Goal: Task Accomplishment & Management: Use online tool/utility

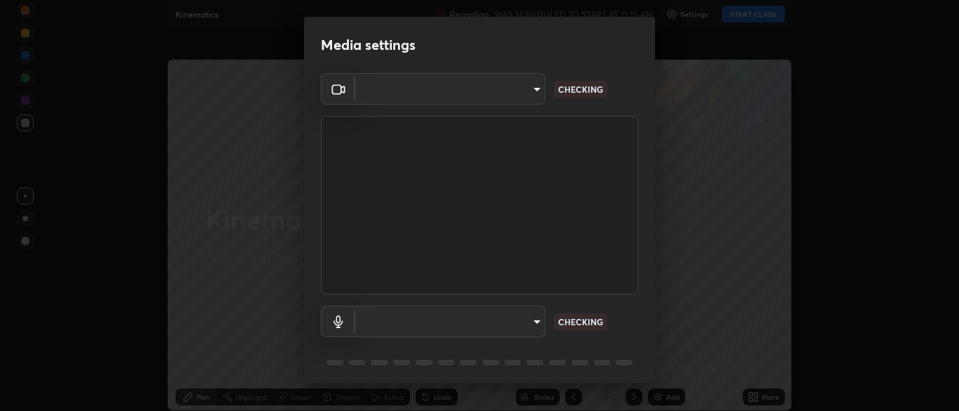
type input "7313fd45585aed834b6f1a7d948f9442f2d18b60722b63004f182b92f655e9b8"
type input "communications"
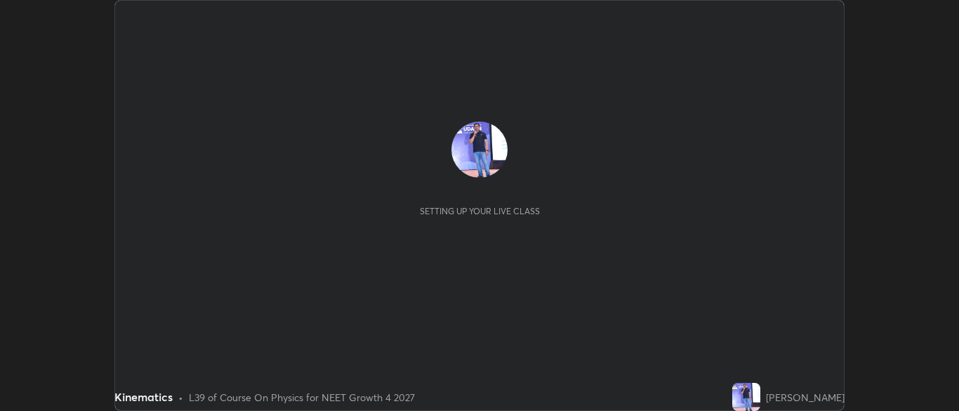
scroll to position [411, 959]
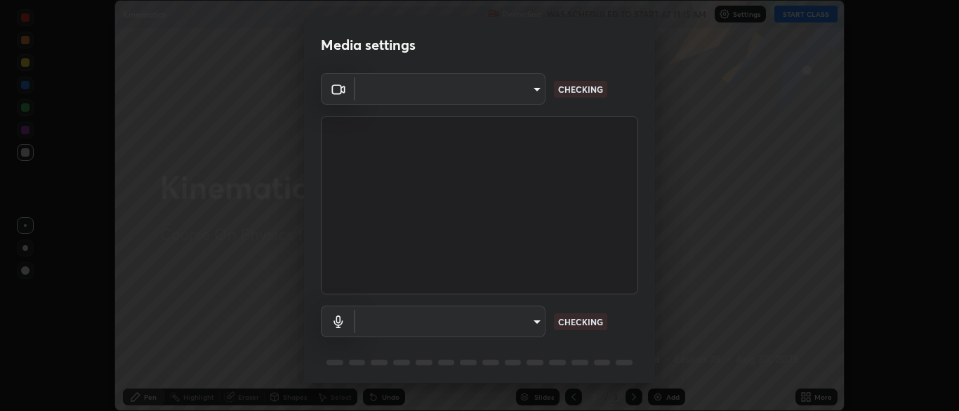
type input "7313fd45585aed834b6f1a7d948f9442f2d18b60722b63004f182b92f655e9b8"
type input "communications"
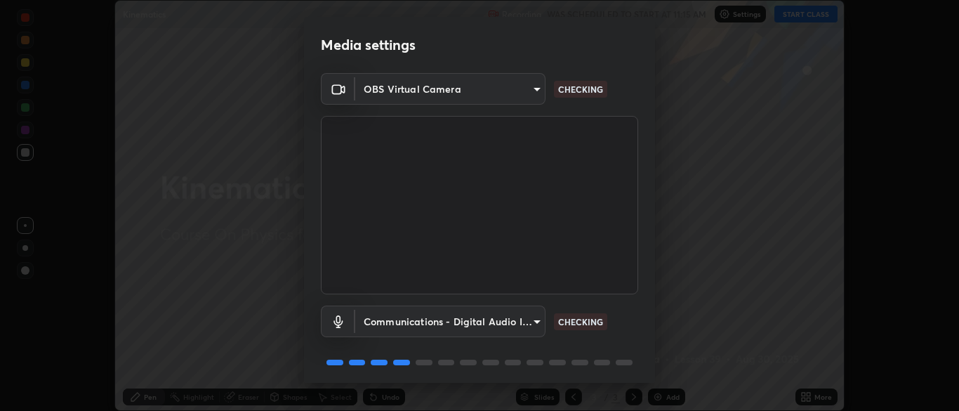
scroll to position [50, 0]
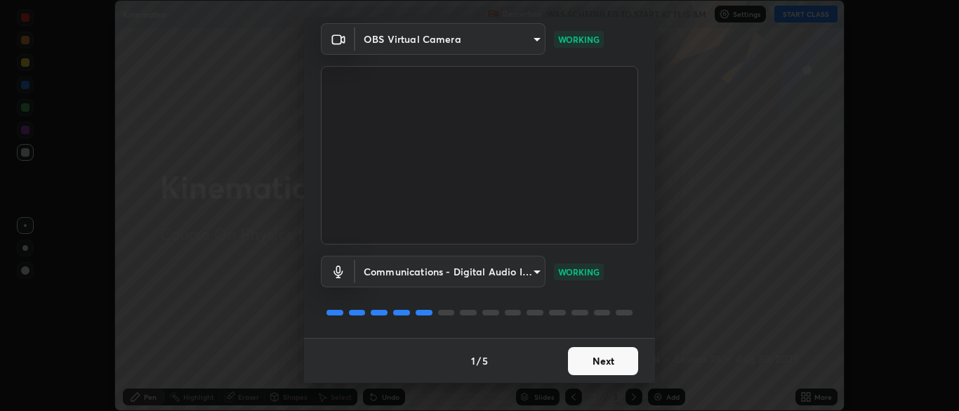
click at [605, 370] on button "Next" at bounding box center [603, 361] width 70 height 28
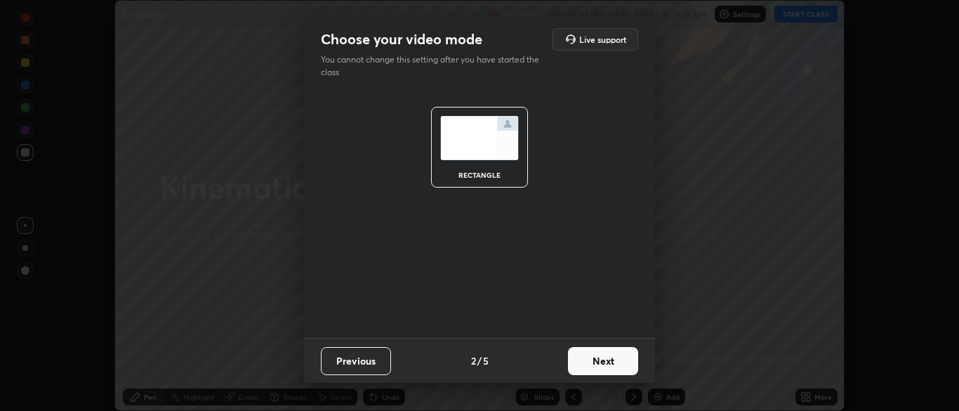
scroll to position [0, 0]
click at [608, 366] on button "Next" at bounding box center [603, 361] width 70 height 28
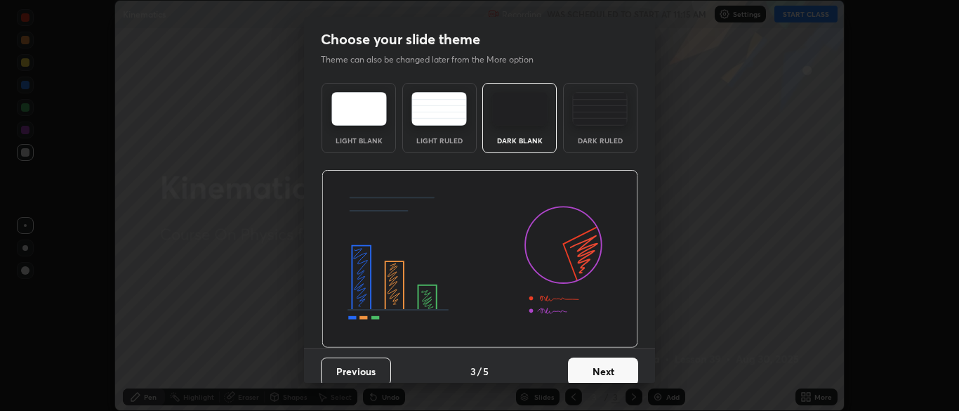
click at [613, 365] on button "Next" at bounding box center [603, 372] width 70 height 28
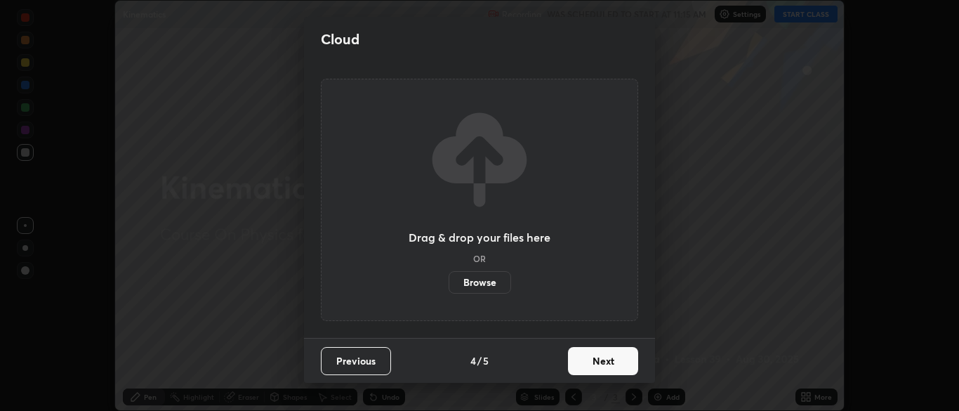
click at [616, 355] on button "Next" at bounding box center [603, 361] width 70 height 28
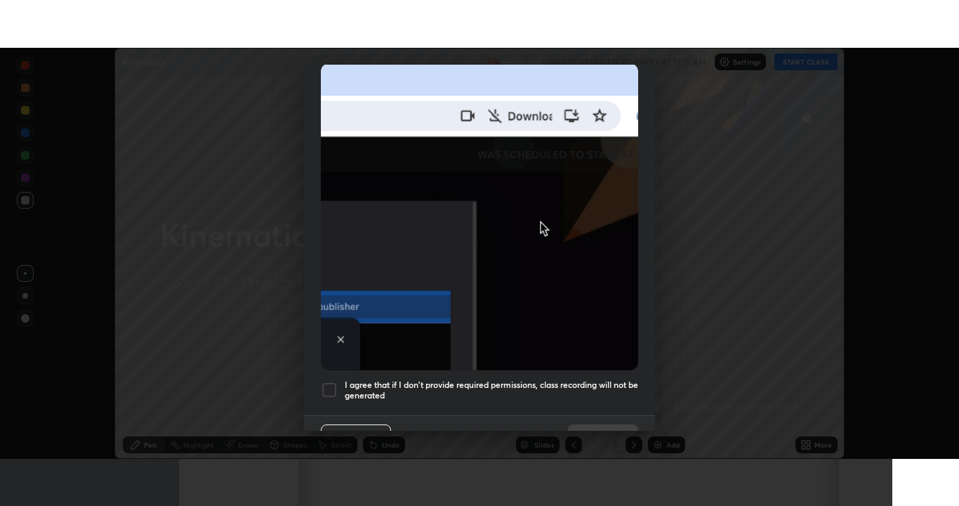
scroll to position [336, 0]
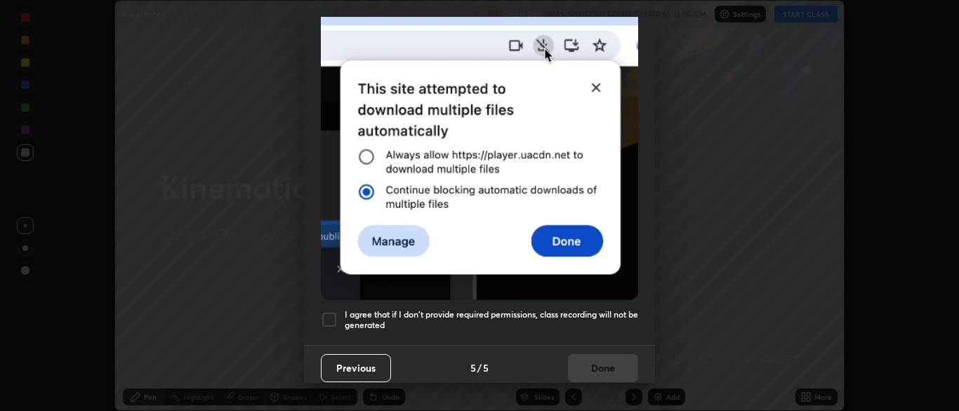
click at [334, 311] on div at bounding box center [329, 319] width 17 height 17
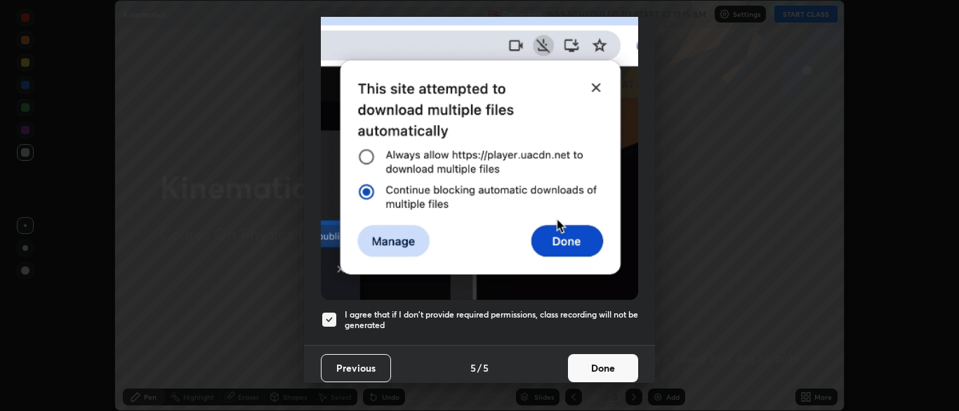
click at [598, 365] on button "Done" at bounding box center [603, 368] width 70 height 28
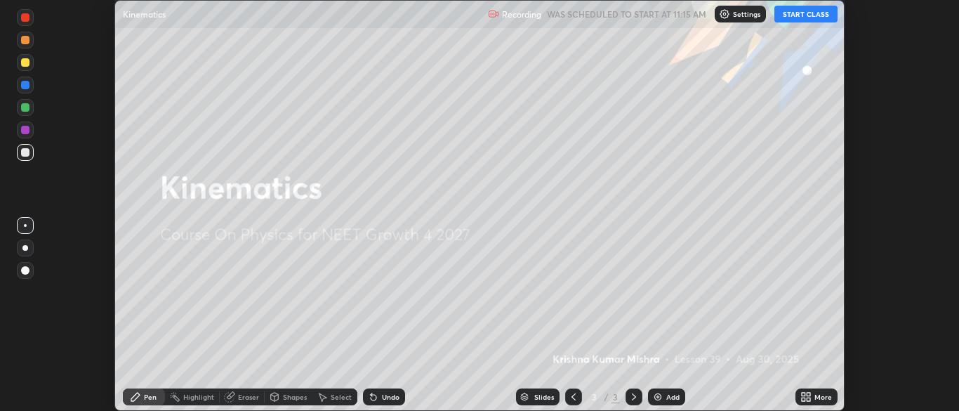
click at [811, 15] on button "START CLASS" at bounding box center [806, 14] width 63 height 17
click at [815, 399] on div "More" at bounding box center [824, 396] width 18 height 7
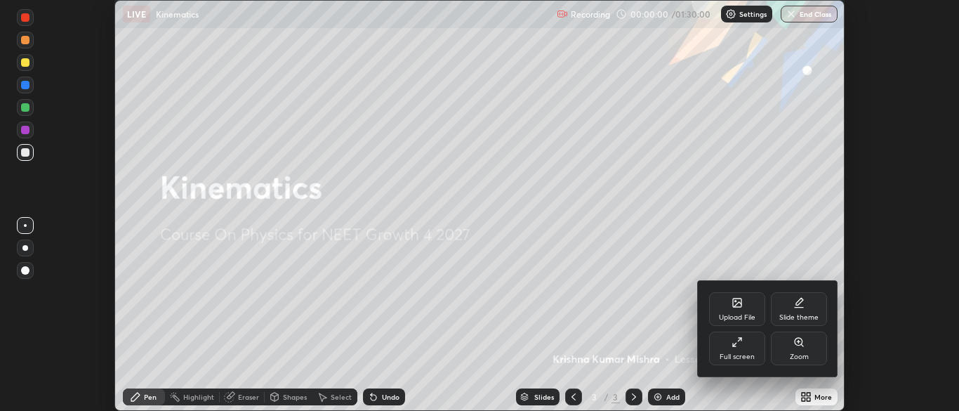
click at [749, 350] on div "Full screen" at bounding box center [737, 349] width 56 height 34
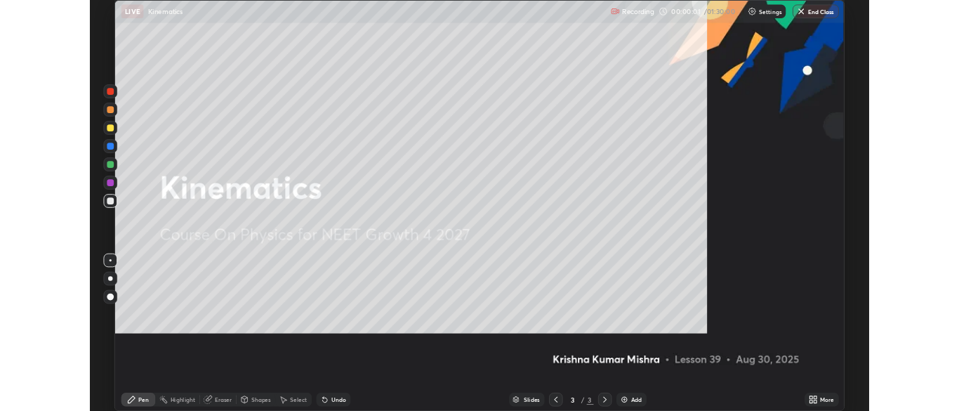
scroll to position [506, 959]
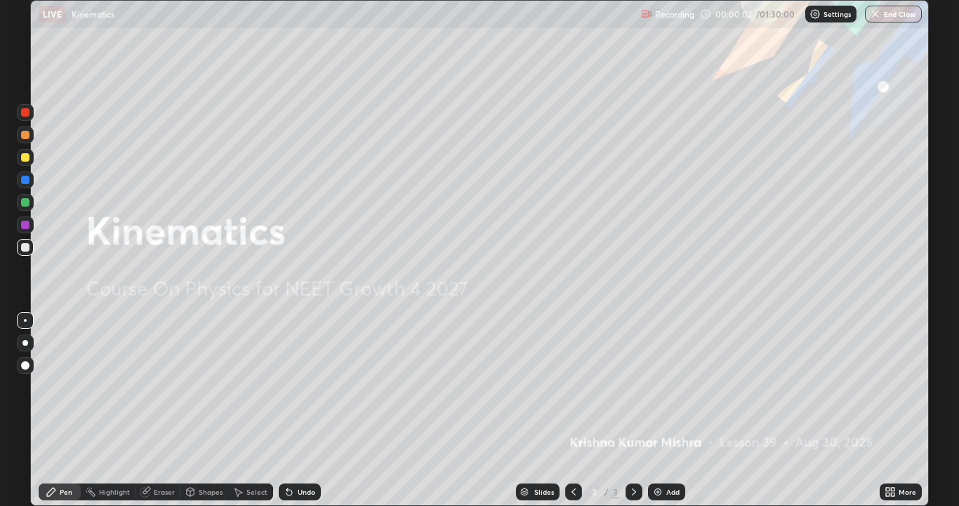
click at [674, 410] on div "Add" at bounding box center [673, 491] width 13 height 7
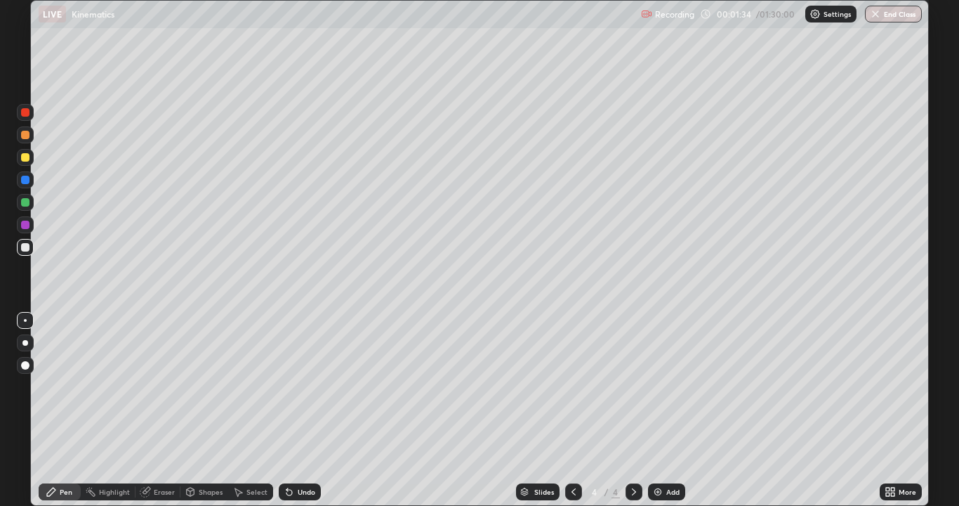
click at [25, 159] on div at bounding box center [25, 157] width 8 height 8
click at [22, 133] on div at bounding box center [25, 135] width 8 height 8
click at [252, 410] on div "Select" at bounding box center [257, 491] width 21 height 7
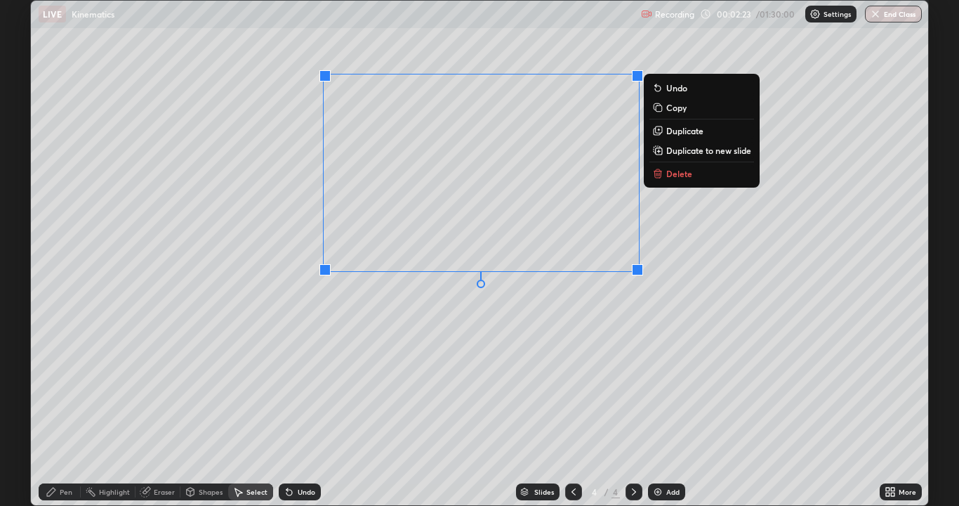
click at [466, 361] on div "0 ° Undo Copy Duplicate Duplicate to new slide Delete" at bounding box center [480, 253] width 898 height 504
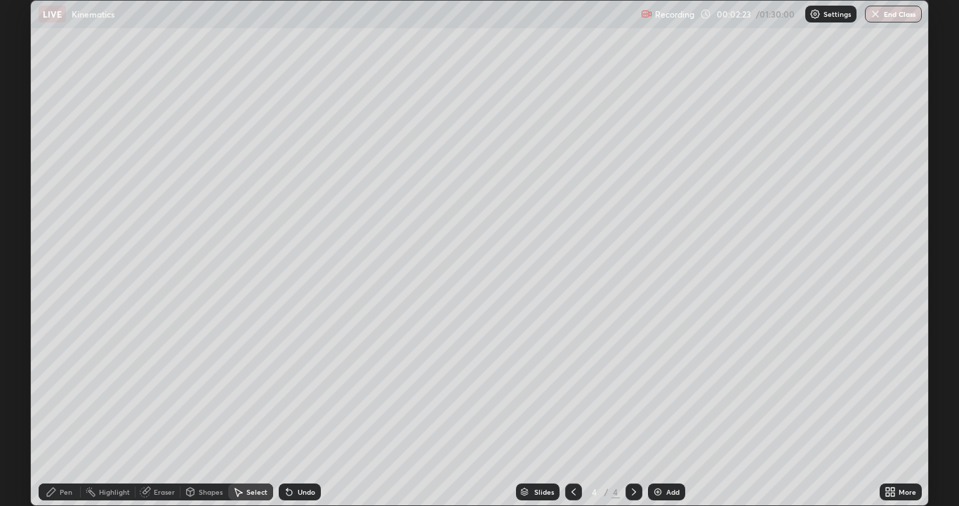
click at [64, 410] on div "Pen" at bounding box center [60, 491] width 42 height 17
click at [35, 257] on div at bounding box center [25, 247] width 22 height 22
click at [667, 410] on div "Add" at bounding box center [673, 491] width 13 height 7
click at [313, 410] on div "Undo" at bounding box center [300, 491] width 42 height 17
click at [301, 410] on div "Undo" at bounding box center [307, 491] width 18 height 7
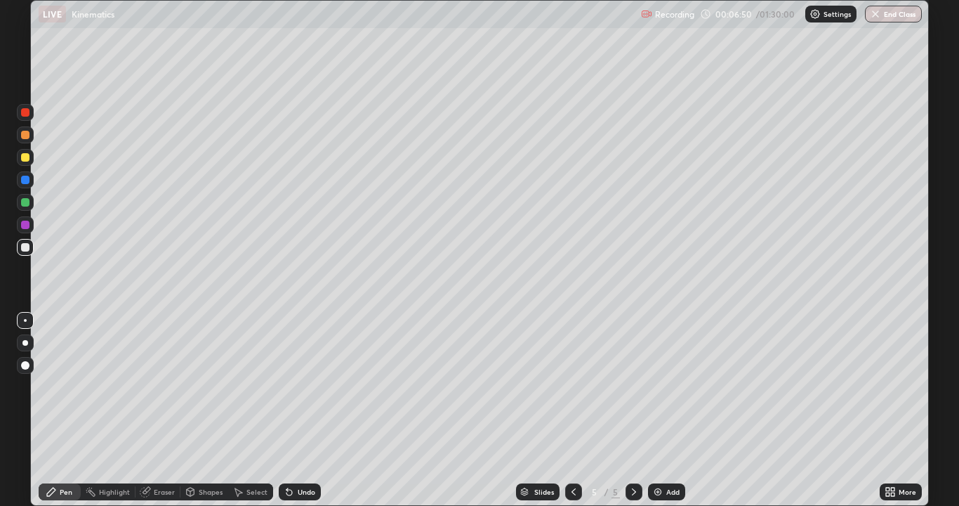
click at [300, 410] on div "Undo" at bounding box center [307, 491] width 18 height 7
click at [26, 224] on div at bounding box center [25, 225] width 8 height 8
click at [29, 201] on div at bounding box center [25, 202] width 8 height 8
click at [27, 153] on div at bounding box center [25, 157] width 8 height 8
click at [298, 410] on div "Undo" at bounding box center [307, 491] width 18 height 7
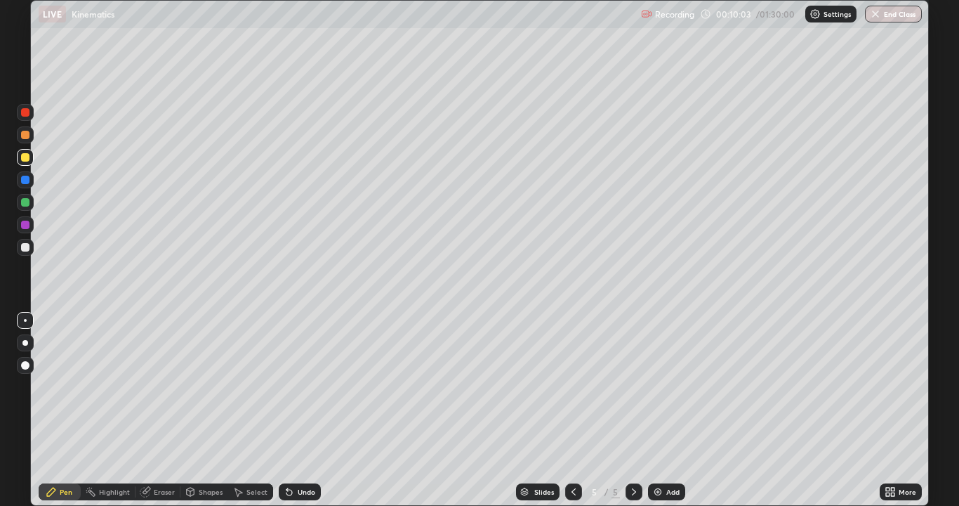
click at [300, 410] on div "Undo" at bounding box center [300, 491] width 42 height 17
click at [301, 410] on div "Undo" at bounding box center [307, 491] width 18 height 7
click at [302, 410] on div "Undo" at bounding box center [307, 491] width 18 height 7
click at [301, 410] on div "Undo" at bounding box center [307, 491] width 18 height 7
click at [302, 410] on div "Undo" at bounding box center [307, 491] width 18 height 7
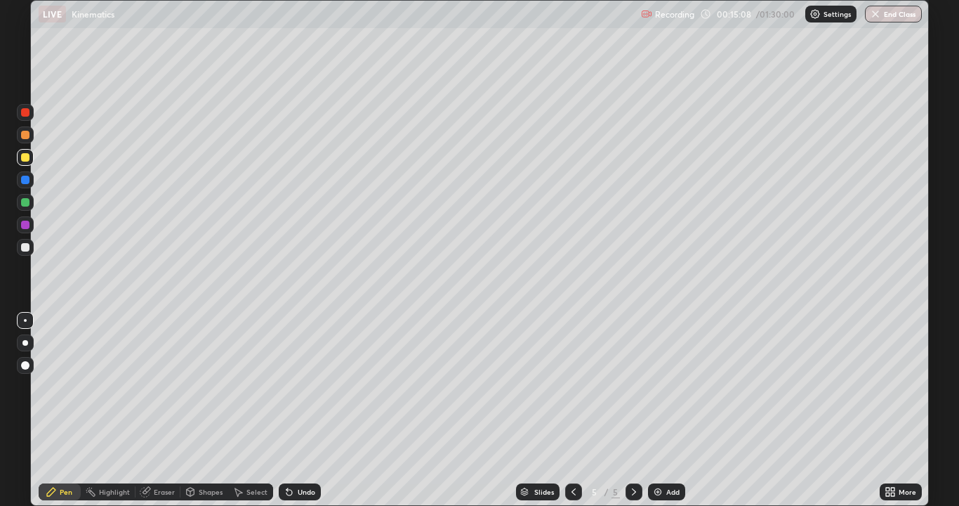
click at [251, 410] on div "Select" at bounding box center [257, 491] width 21 height 7
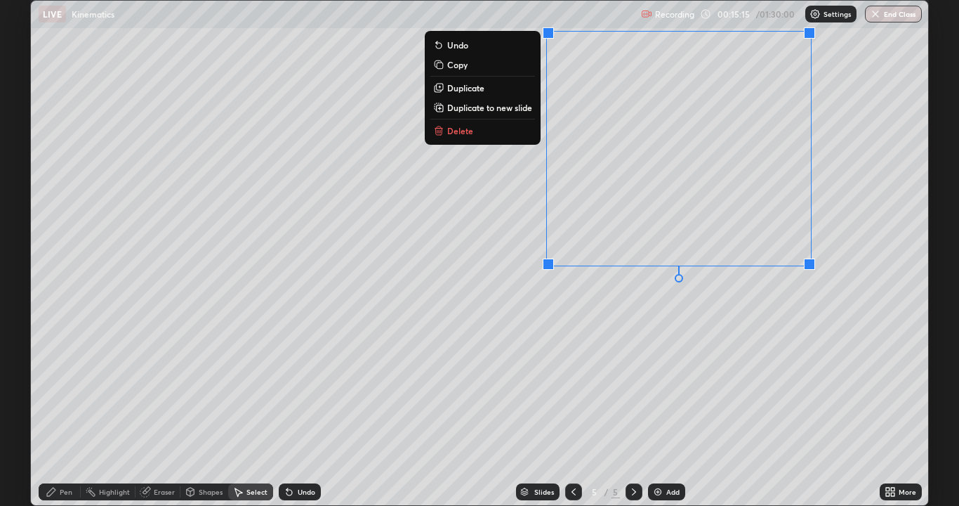
click at [740, 327] on div "0 ° Undo Copy Duplicate Duplicate to new slide Delete" at bounding box center [480, 253] width 898 height 504
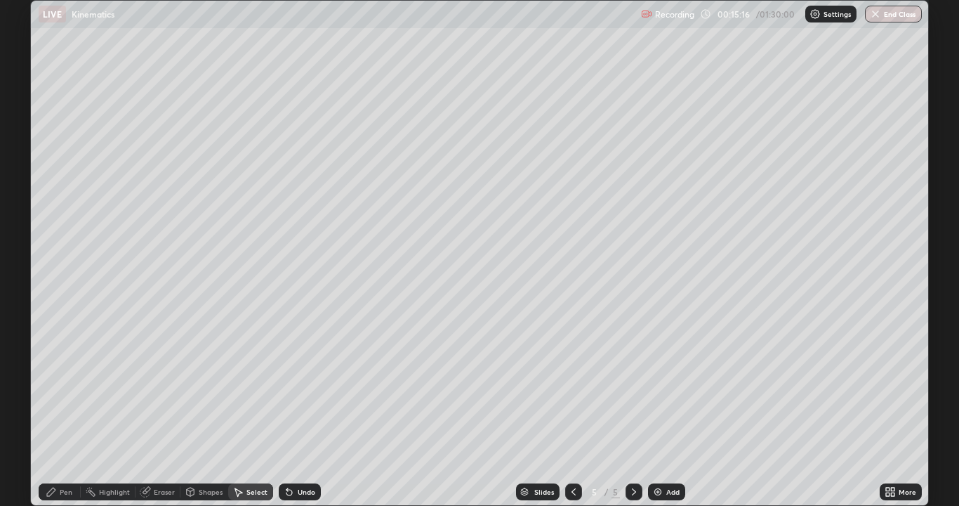
click at [61, 410] on div "Pen" at bounding box center [66, 491] width 13 height 7
click at [27, 135] on div at bounding box center [25, 135] width 8 height 8
click at [663, 410] on div "Add" at bounding box center [666, 491] width 37 height 17
click at [574, 410] on icon at bounding box center [573, 491] width 11 height 11
click at [670, 410] on div "Add" at bounding box center [666, 491] width 37 height 17
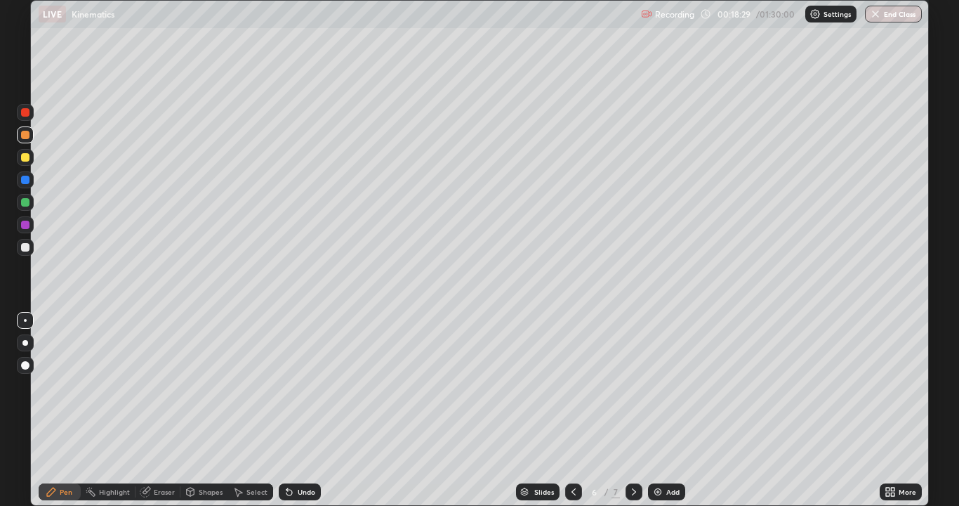
click at [27, 159] on div at bounding box center [25, 157] width 8 height 8
click at [308, 410] on div "Undo" at bounding box center [307, 491] width 18 height 7
click at [298, 410] on div "Undo" at bounding box center [307, 491] width 18 height 7
click at [162, 410] on div "Eraser" at bounding box center [164, 491] width 21 height 7
click at [64, 410] on div "Pen" at bounding box center [66, 491] width 13 height 7
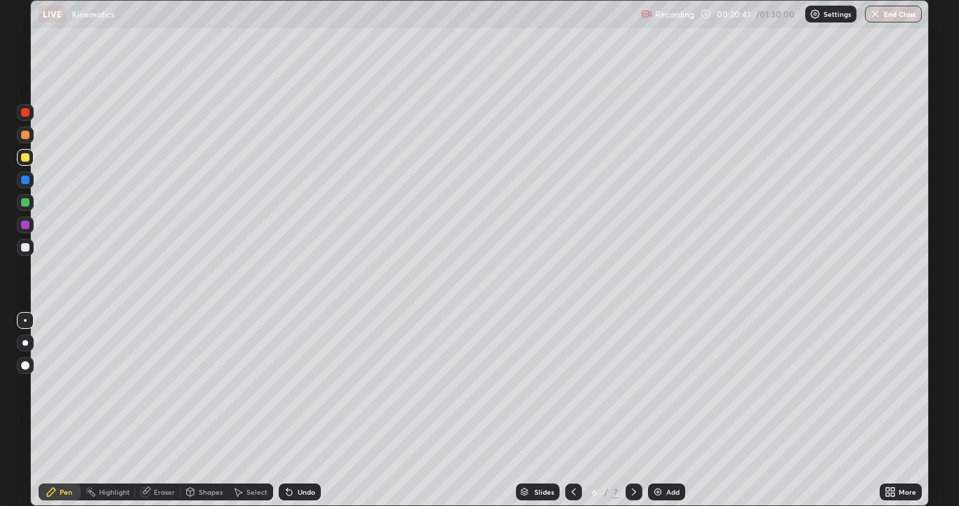
click at [26, 155] on div at bounding box center [25, 157] width 8 height 8
click at [163, 410] on div "Eraser" at bounding box center [164, 491] width 21 height 7
click at [60, 410] on div "Pen" at bounding box center [60, 491] width 42 height 17
click at [162, 410] on div "Eraser" at bounding box center [164, 491] width 21 height 7
click at [62, 410] on div "Pen" at bounding box center [66, 491] width 13 height 7
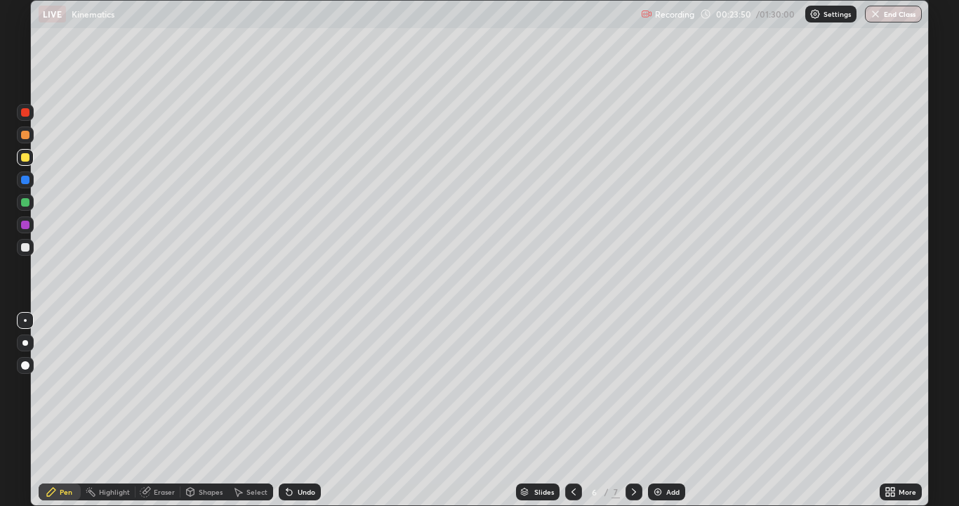
click at [304, 410] on div "Undo" at bounding box center [307, 491] width 18 height 7
click at [303, 410] on div "Undo" at bounding box center [307, 491] width 18 height 7
click at [304, 410] on div "Undo" at bounding box center [307, 491] width 18 height 7
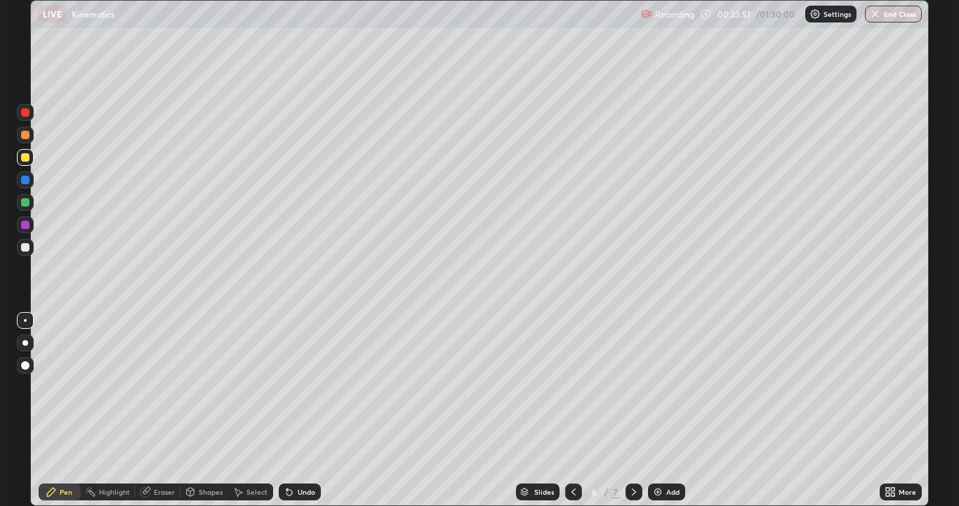
click at [303, 410] on div "Undo" at bounding box center [307, 491] width 18 height 7
click at [304, 410] on div "Undo" at bounding box center [307, 491] width 18 height 7
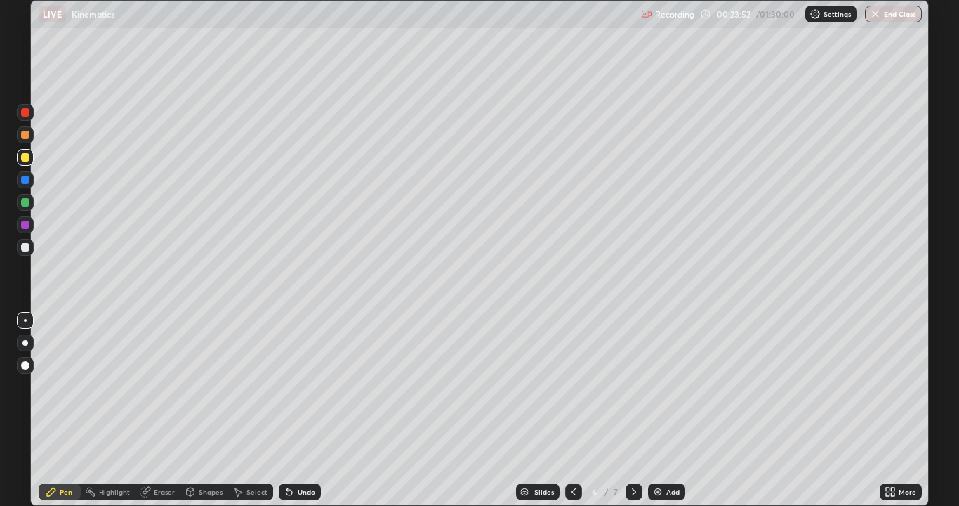
click at [304, 410] on div "Undo" at bounding box center [307, 491] width 18 height 7
click at [303, 410] on div "Undo" at bounding box center [307, 491] width 18 height 7
click at [634, 410] on icon at bounding box center [634, 491] width 4 height 7
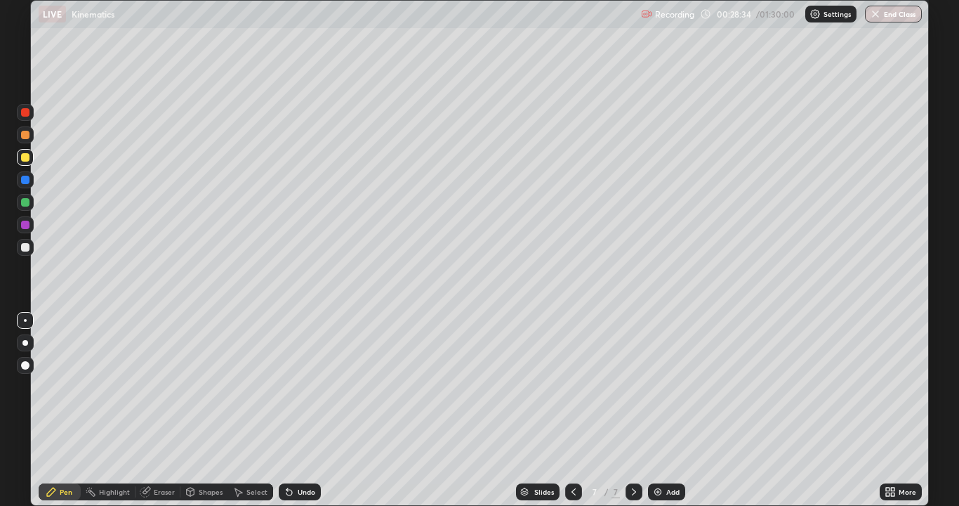
click at [24, 160] on div at bounding box center [25, 157] width 8 height 8
click at [25, 135] on div at bounding box center [25, 135] width 8 height 8
click at [306, 410] on div "Undo" at bounding box center [307, 491] width 18 height 7
click at [303, 410] on div "Undo" at bounding box center [307, 491] width 18 height 7
click at [29, 249] on div at bounding box center [25, 247] width 8 height 8
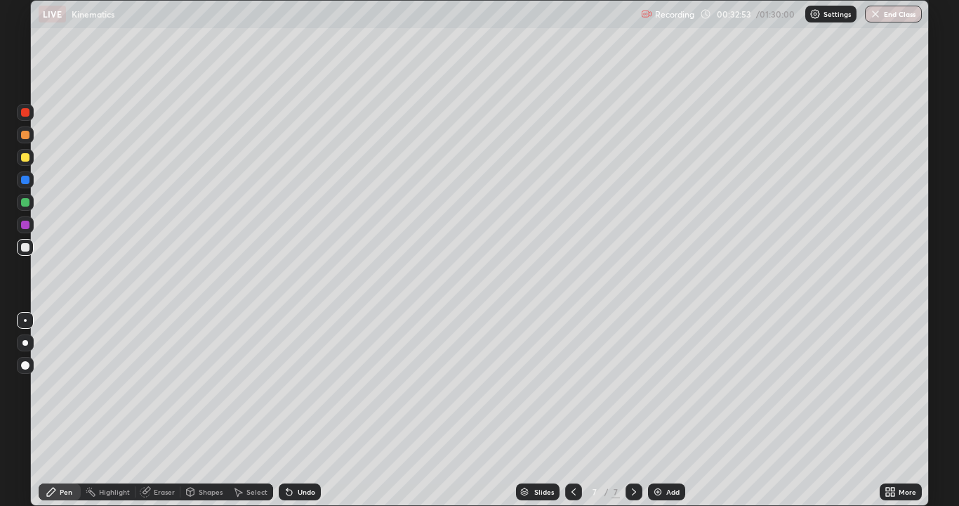
click at [301, 410] on div "Undo" at bounding box center [307, 491] width 18 height 7
click at [28, 156] on div at bounding box center [25, 157] width 8 height 8
click at [306, 410] on div "Undo" at bounding box center [307, 491] width 18 height 7
click at [23, 247] on div at bounding box center [25, 247] width 8 height 8
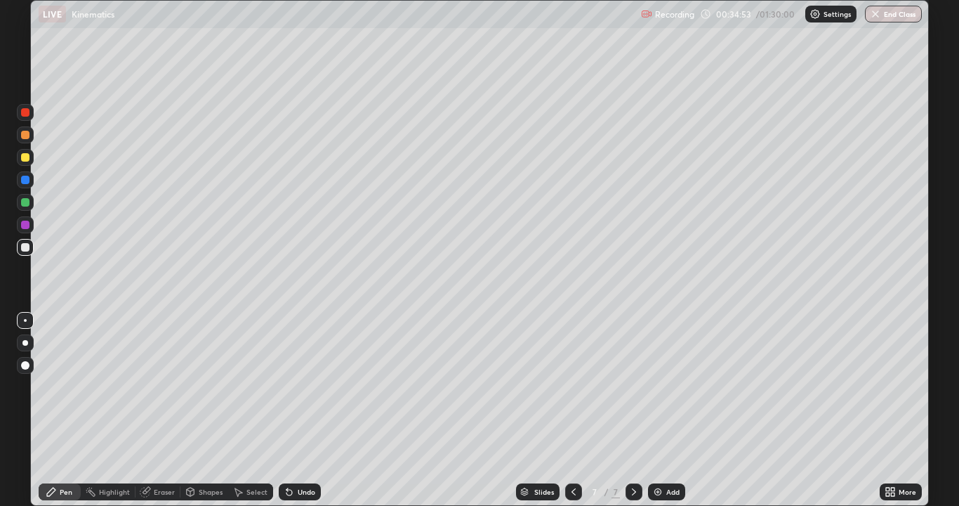
click at [33, 159] on div at bounding box center [25, 157] width 17 height 17
click at [302, 410] on div "Undo" at bounding box center [307, 491] width 18 height 7
click at [303, 410] on div "Undo" at bounding box center [307, 491] width 18 height 7
click at [314, 410] on div "Undo" at bounding box center [300, 491] width 42 height 17
click at [311, 410] on div "Undo" at bounding box center [307, 491] width 18 height 7
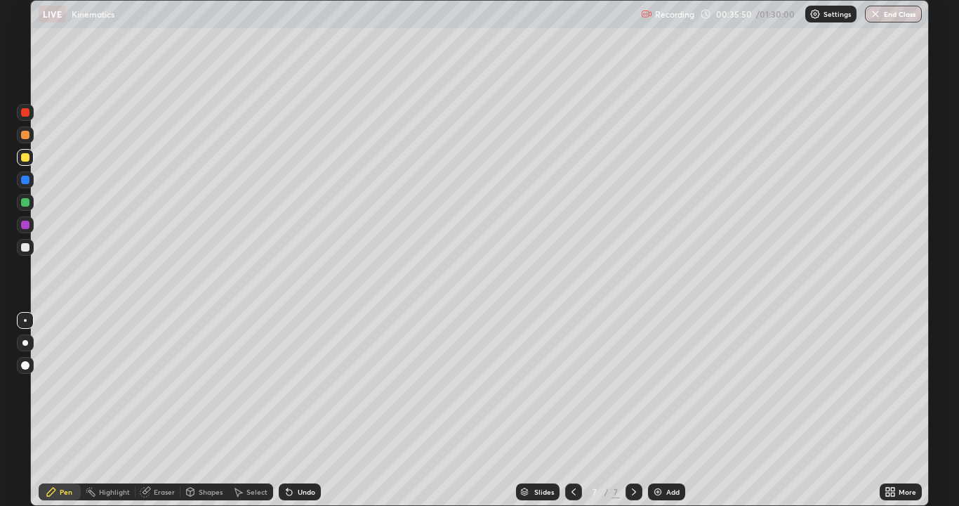
click at [157, 410] on div "Eraser" at bounding box center [164, 491] width 21 height 7
click at [56, 410] on icon at bounding box center [51, 491] width 11 height 11
click at [27, 249] on div at bounding box center [25, 247] width 8 height 8
click at [28, 159] on div at bounding box center [25, 157] width 8 height 8
click at [576, 410] on icon at bounding box center [573, 491] width 11 height 11
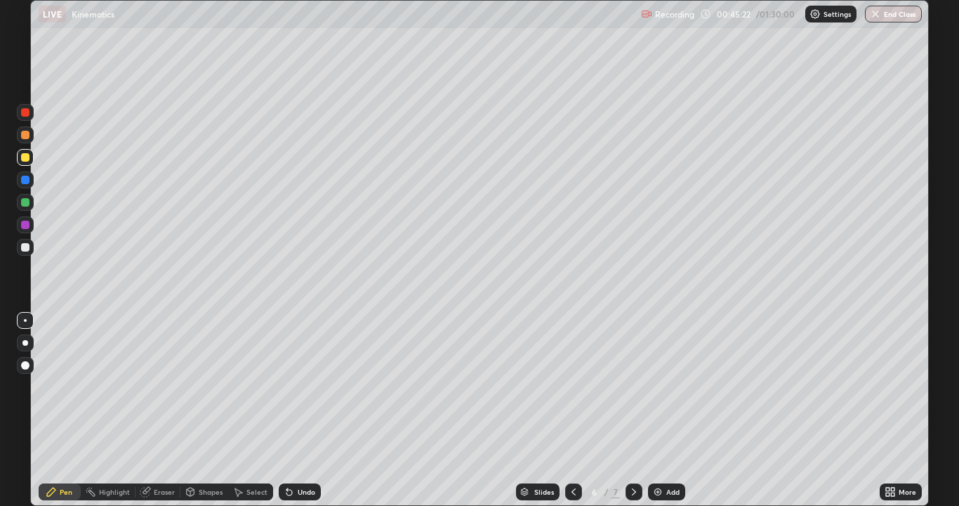
click at [571, 410] on icon at bounding box center [573, 491] width 11 height 11
click at [638, 410] on icon at bounding box center [634, 491] width 11 height 11
click at [639, 410] on div at bounding box center [634, 491] width 17 height 17
click at [671, 410] on div "Add" at bounding box center [673, 491] width 13 height 7
click at [24, 156] on div at bounding box center [25, 157] width 8 height 8
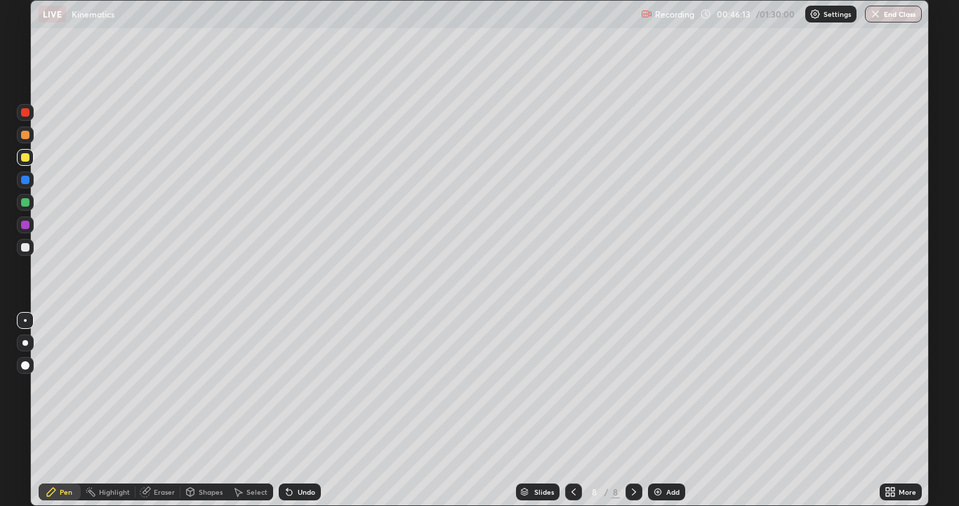
click at [302, 410] on div "Undo" at bounding box center [300, 491] width 42 height 17
click at [25, 225] on div at bounding box center [25, 225] width 8 height 8
click at [26, 246] on div at bounding box center [25, 247] width 8 height 8
click at [308, 410] on div "Undo" at bounding box center [307, 491] width 18 height 7
click at [306, 410] on div "Undo" at bounding box center [307, 491] width 18 height 7
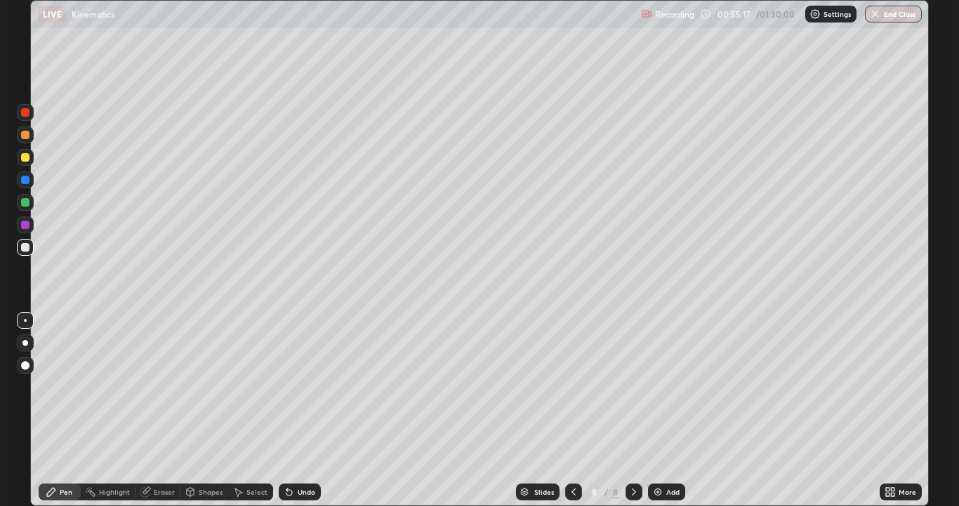
click at [671, 410] on div "Add" at bounding box center [673, 491] width 13 height 7
click at [27, 157] on div at bounding box center [25, 157] width 8 height 8
click at [0, 410] on div "Setting up your live class" at bounding box center [479, 253] width 959 height 506
click at [307, 410] on div "Undo" at bounding box center [307, 491] width 18 height 7
click at [163, 410] on div "Eraser" at bounding box center [164, 491] width 21 height 7
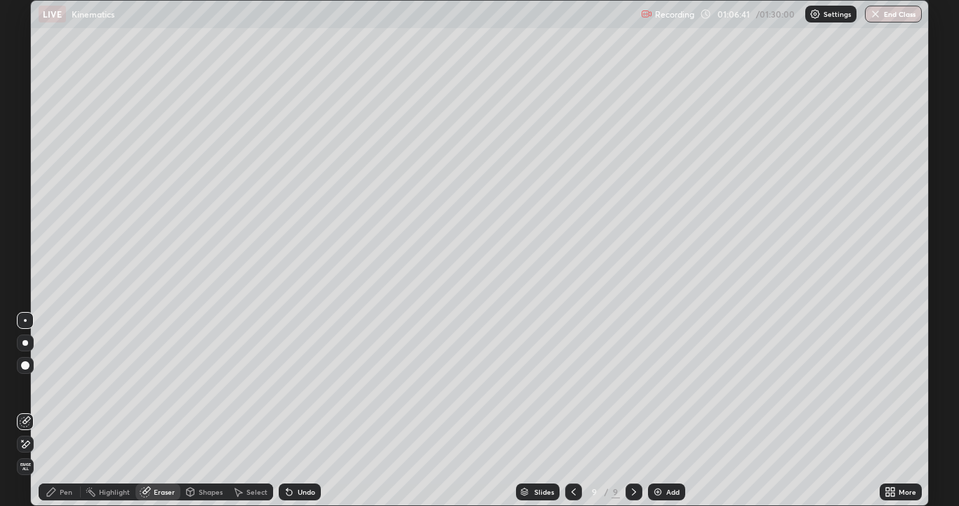
click at [62, 410] on div "Pen" at bounding box center [66, 491] width 13 height 7
click at [667, 410] on div "Add" at bounding box center [673, 491] width 13 height 7
click at [307, 410] on div "Undo" at bounding box center [307, 491] width 18 height 7
click at [302, 410] on div "Undo" at bounding box center [307, 491] width 18 height 7
click at [305, 410] on div "Undo" at bounding box center [307, 491] width 18 height 7
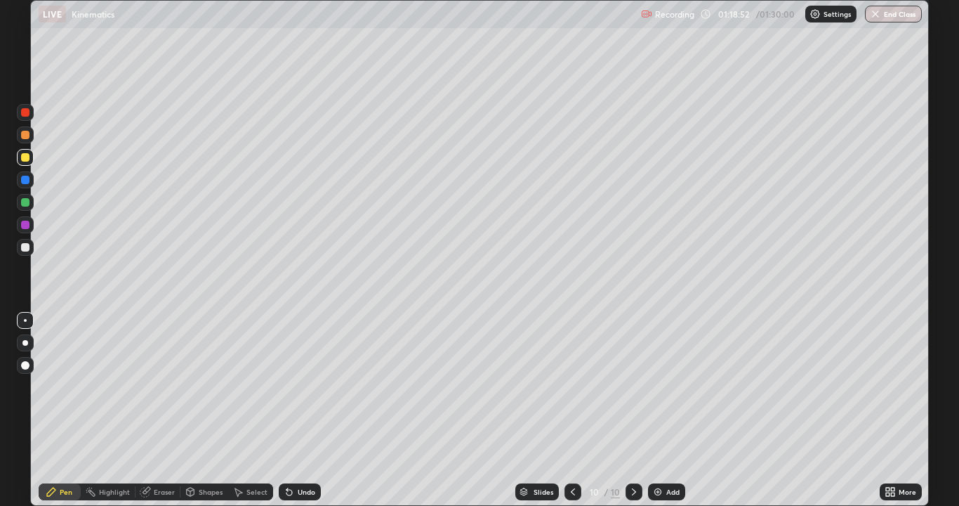
click at [672, 410] on div "Add" at bounding box center [673, 491] width 13 height 7
click at [301, 410] on div "Undo" at bounding box center [300, 491] width 42 height 17
click at [892, 14] on button "End Class" at bounding box center [894, 14] width 55 height 17
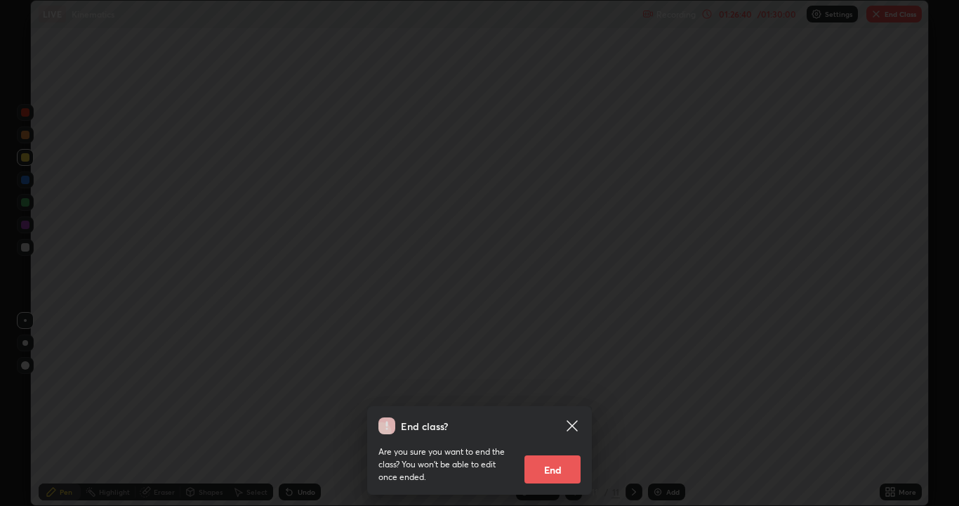
click at [545, 410] on button "End" at bounding box center [553, 469] width 56 height 28
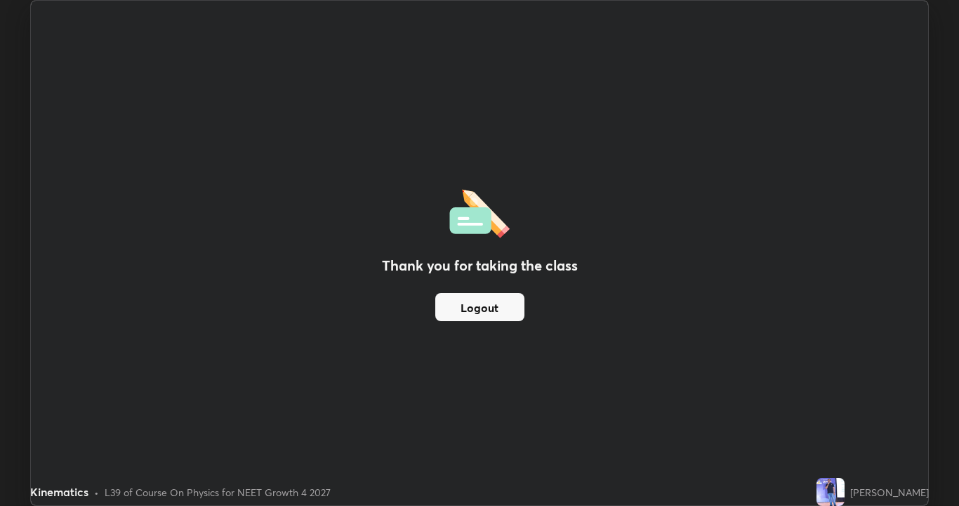
click at [492, 311] on button "Logout" at bounding box center [479, 307] width 89 height 28
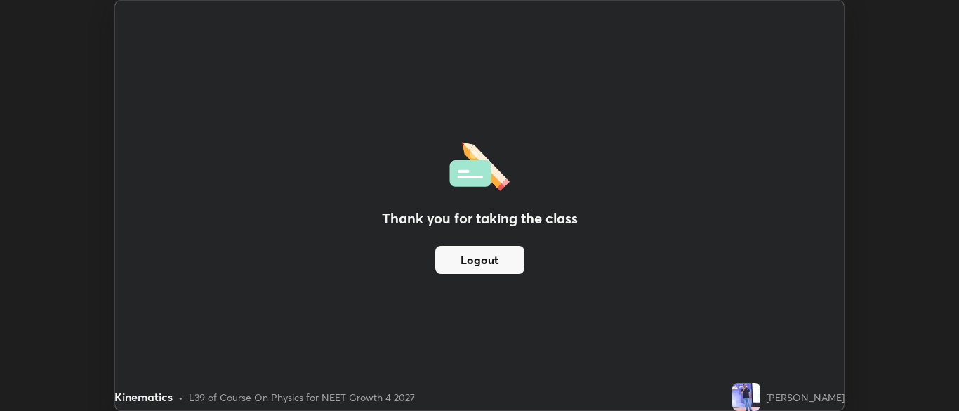
scroll to position [69825, 69276]
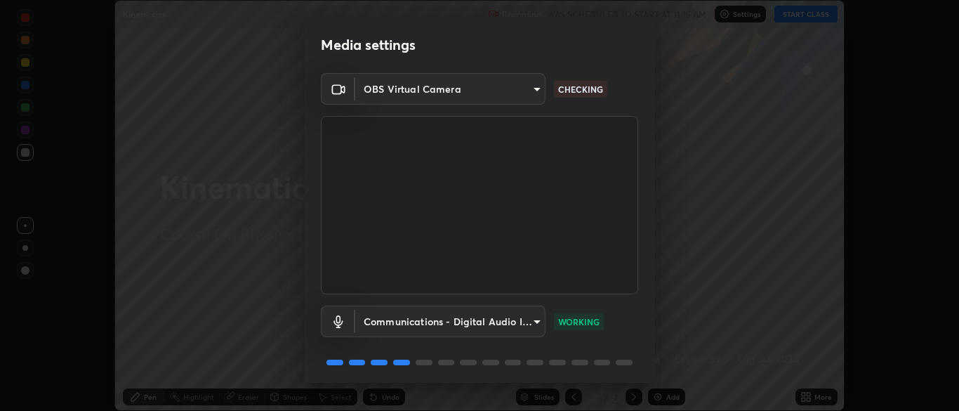
scroll to position [411, 959]
click at [736, 108] on div "Media settings OBS Virtual Camera 7313fd45585aed834b6f1a7d948f9442f2d18b60722b6…" at bounding box center [479, 205] width 959 height 411
click at [220, 150] on div "Media settings OBS Virtual Camera 7313fd45585aed834b6f1a7d948f9442f2d18b60722b6…" at bounding box center [479, 205] width 959 height 411
